Goal: Communication & Community: Answer question/provide support

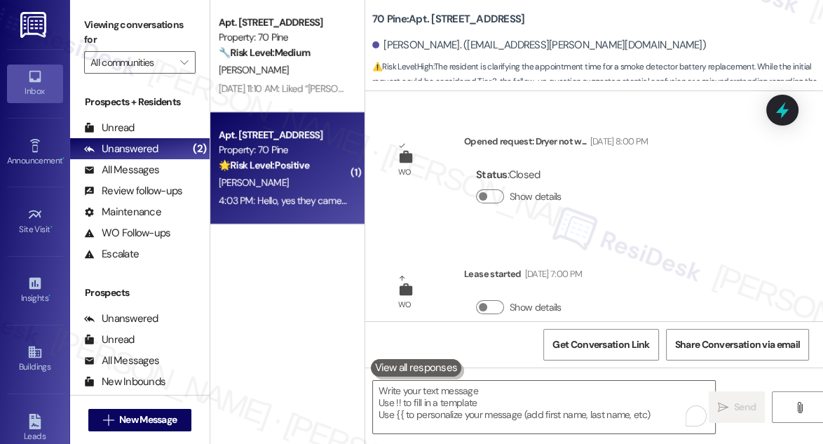
scroll to position [814, 0]
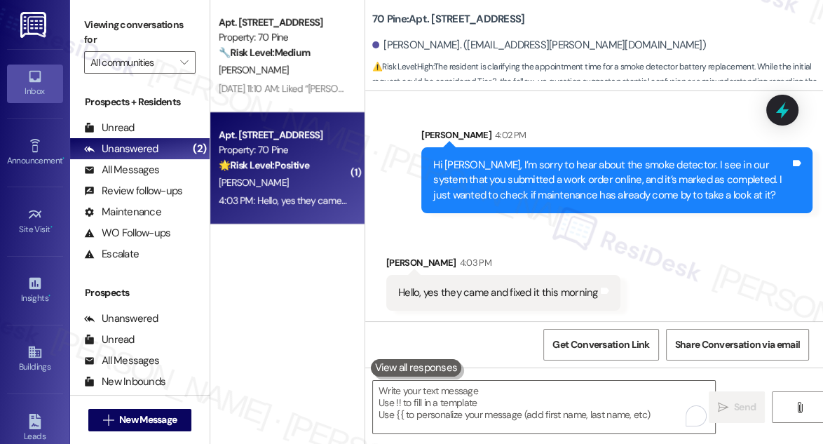
click at [486, 289] on div "Hello, yes they came and fixed it this morning" at bounding box center [498, 292] width 200 height 15
click at [528, 185] on div "Hi [PERSON_NAME], I’m sorry to hear about the smoke detector. I see in our syst…" at bounding box center [611, 180] width 357 height 45
click at [528, 184] on div "Hi [PERSON_NAME], I’m sorry to hear about the smoke detector. I see in our syst…" at bounding box center [611, 180] width 357 height 45
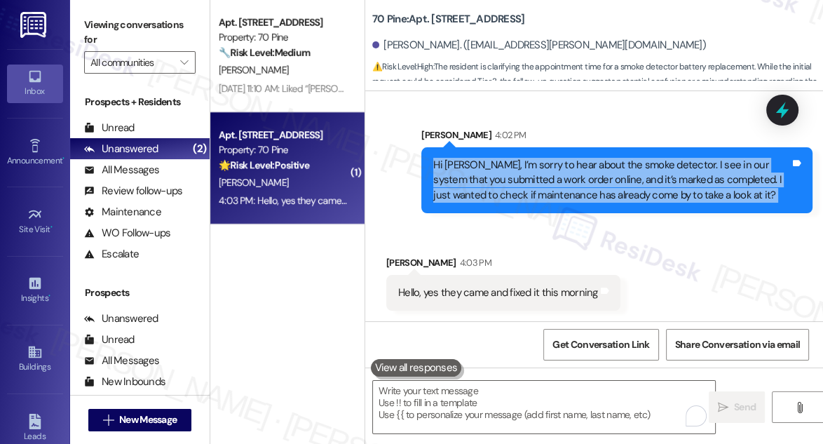
click at [528, 184] on div "Hi [PERSON_NAME], I’m sorry to hear about the smoke detector. I see in our syst…" at bounding box center [611, 180] width 357 height 45
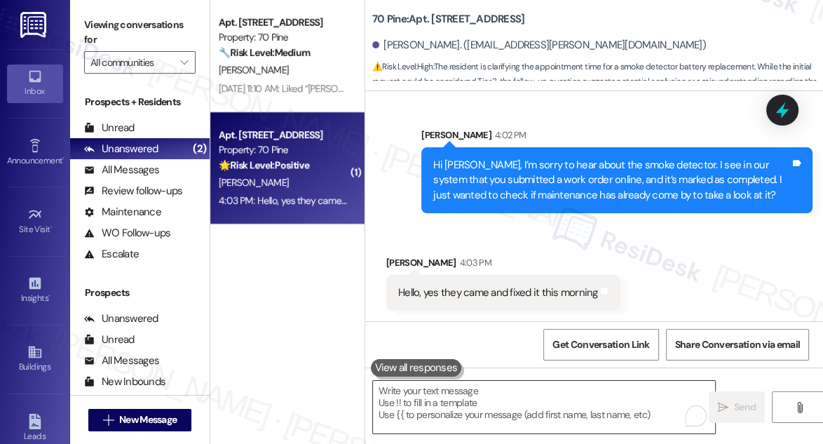
click at [469, 398] on textarea "To enrich screen reader interactions, please activate Accessibility in Grammarl…" at bounding box center [544, 407] width 342 height 53
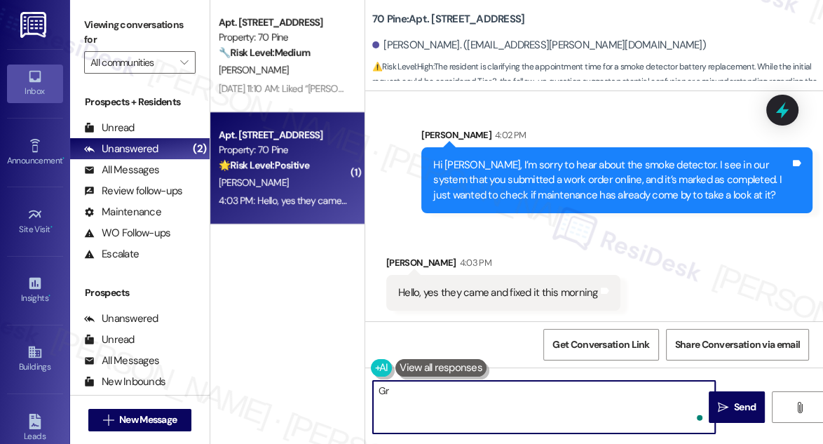
type textarea "G"
click at [598, 182] on div "Hi [PERSON_NAME], I’m sorry to hear about the smoke detector. I see in our syst…" at bounding box center [611, 180] width 357 height 45
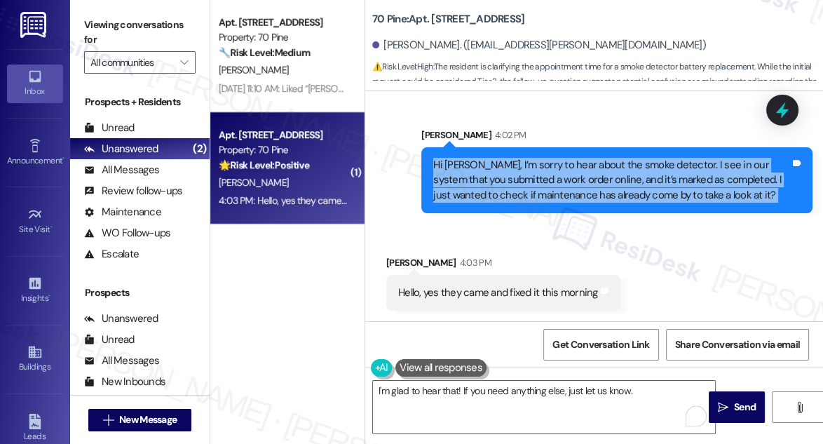
click at [598, 182] on div "Hi [PERSON_NAME], I’m sorry to hear about the smoke detector. I see in our syst…" at bounding box center [611, 180] width 357 height 45
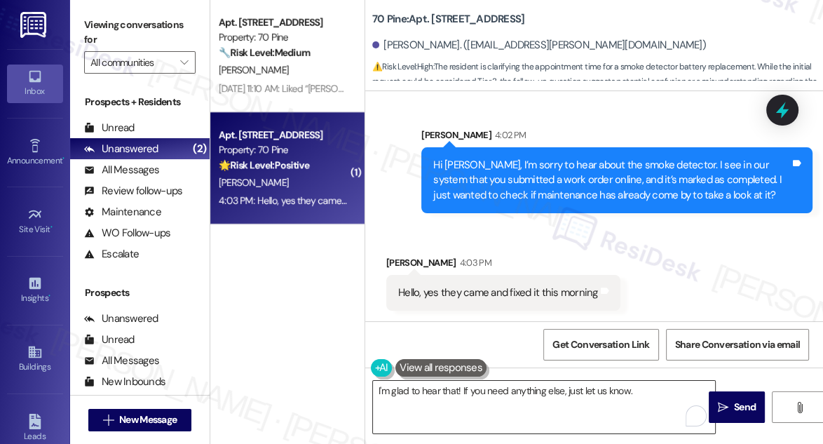
click at [650, 393] on textarea "I'm glad to hear that! If you need anything else, just let us know." at bounding box center [544, 407] width 342 height 53
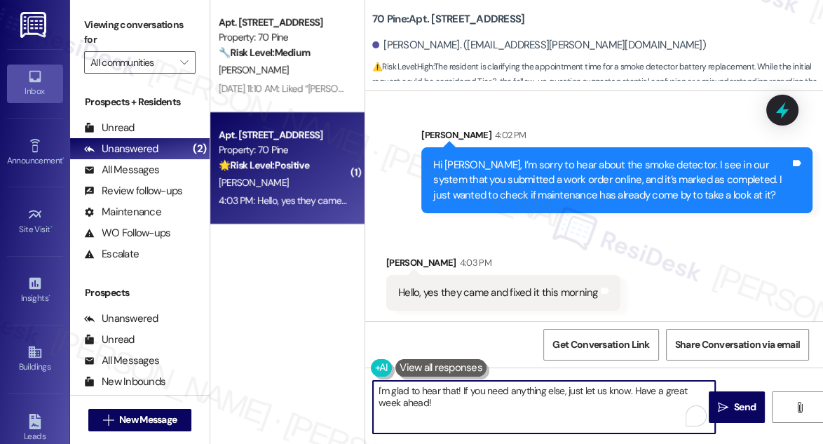
click at [657, 390] on textarea "I'm glad to hear that! If you need anything else, just let us know. Have a grea…" at bounding box center [544, 407] width 342 height 53
click at [671, 391] on textarea "I'm glad to hear that! If you need anything else, just let us know. Have a grea…" at bounding box center [544, 407] width 342 height 53
click at [479, 398] on textarea "I'm glad to hear that! If you need anything else, just let us know. Have an awe…" at bounding box center [544, 407] width 342 height 53
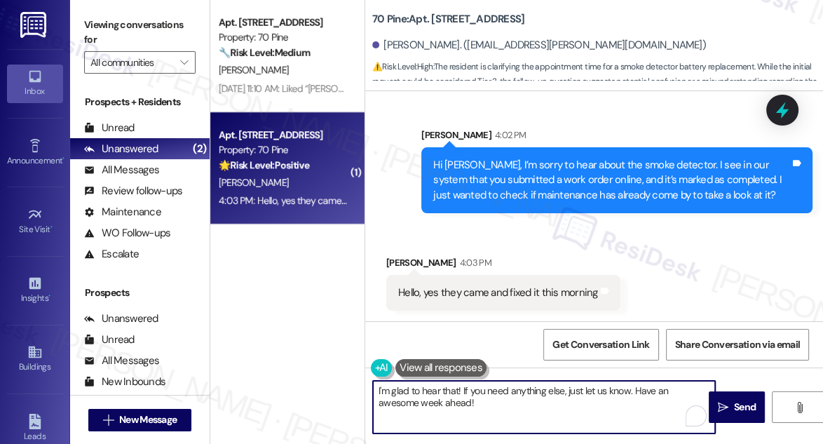
click at [479, 398] on textarea "I'm glad to hear that! If you need anything else, just let us know. Have an awe…" at bounding box center [544, 407] width 342 height 53
click at [561, 396] on textarea "I'm glad to hear that! If you need anything else, just let us know. Have an awe…" at bounding box center [544, 407] width 342 height 53
click at [681, 384] on textarea "I'm glad to hear that! If you need anything else, just let us know. Have an awe…" at bounding box center [544, 407] width 342 height 53
type textarea "I'm glad to hear that! If you need anything else, just let us know. Have a fant…"
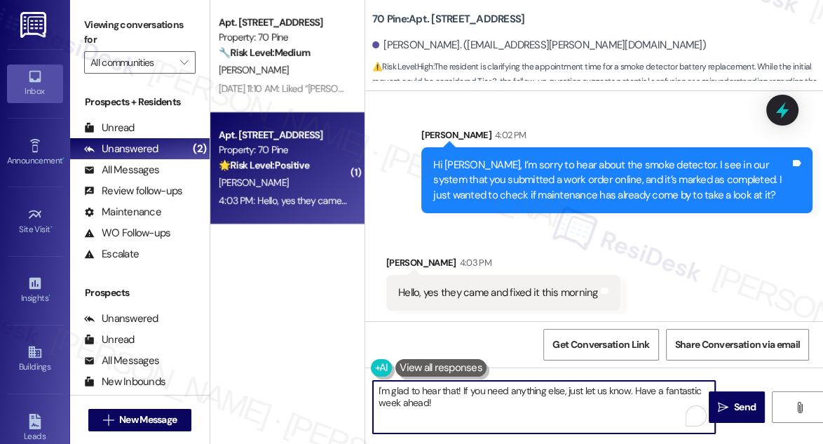
click at [633, 392] on textarea "I'm glad to hear that! If you need anything else, just let us know. Have a fant…" at bounding box center [544, 407] width 342 height 53
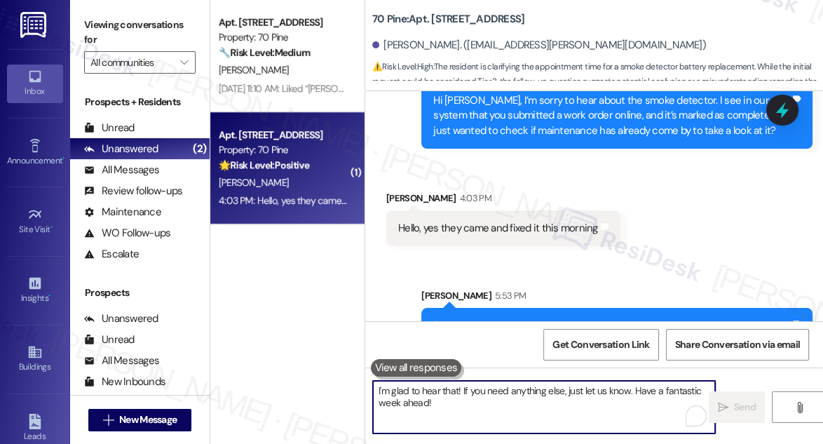
scroll to position [927, 0]
